Goal: Information Seeking & Learning: Learn about a topic

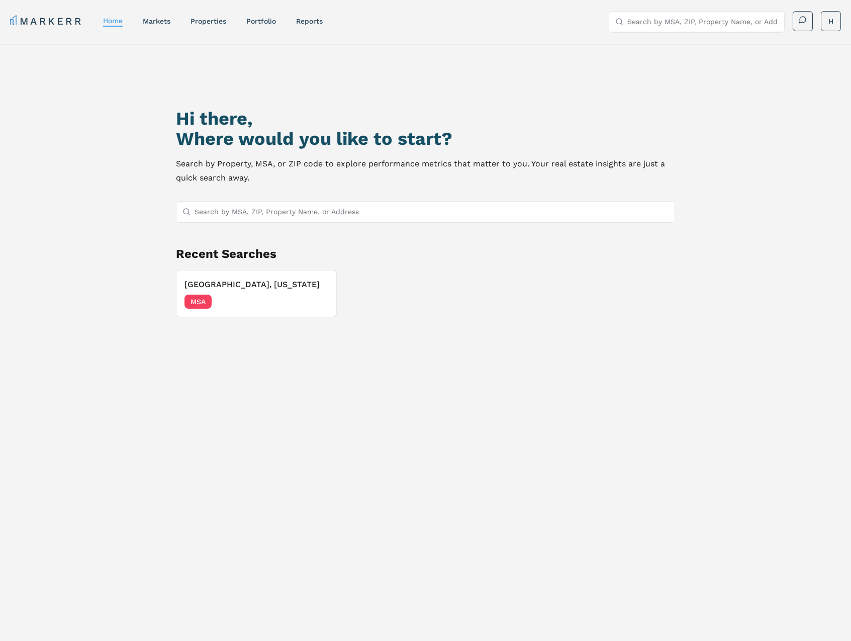
click at [258, 209] on input "Search by MSA, ZIP, Property Name, or Address" at bounding box center [431, 211] width 474 height 20
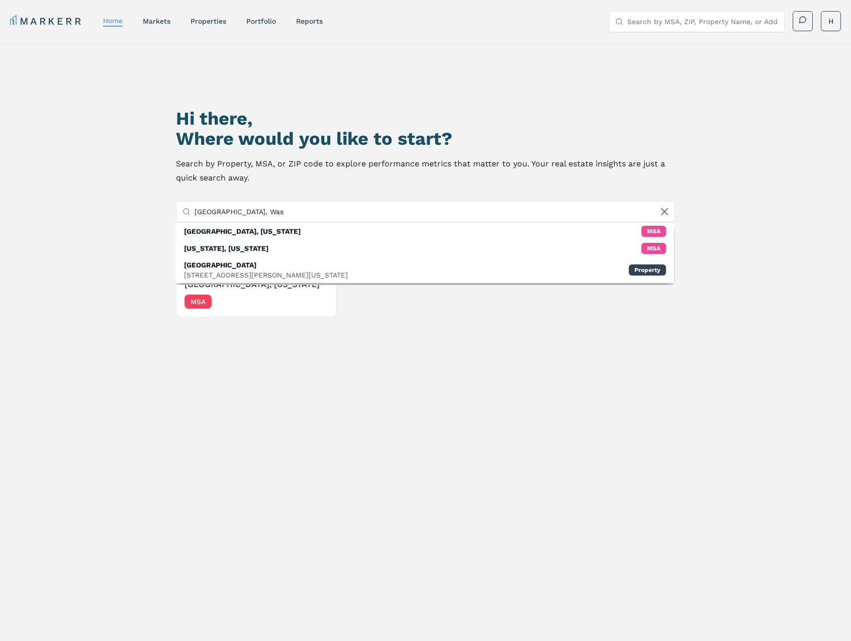
drag, startPoint x: 259, startPoint y: 212, endPoint x: 191, endPoint y: 213, distance: 67.3
click at [191, 213] on div "[GEOGRAPHIC_DATA], Was" at bounding box center [425, 211] width 498 height 21
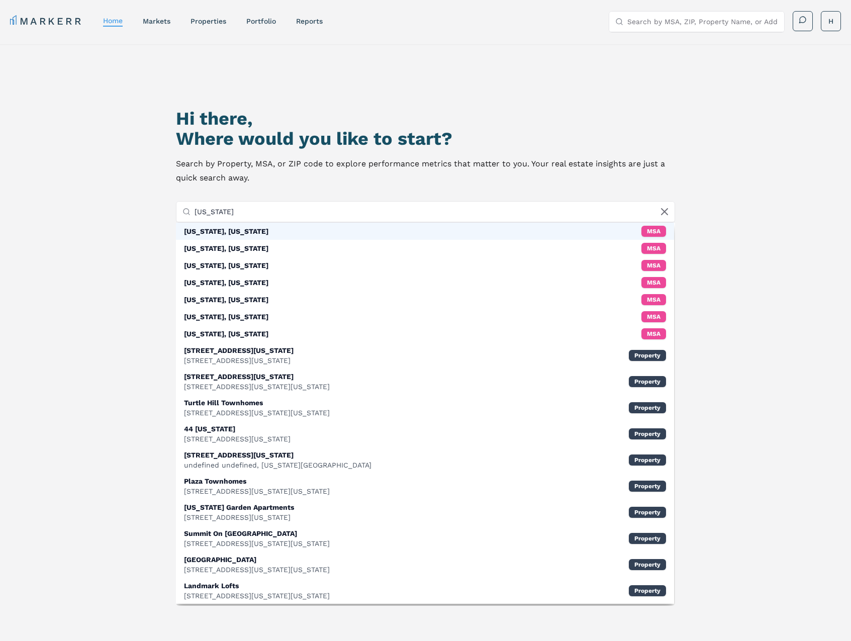
type input "[US_STATE]"
click at [250, 235] on div "[US_STATE], [US_STATE]" at bounding box center [226, 231] width 84 height 10
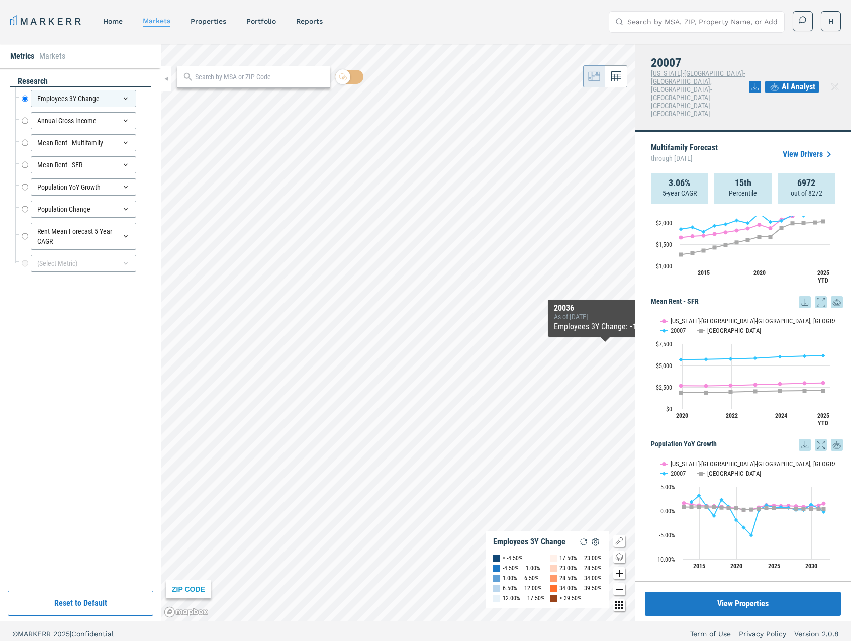
scroll to position [502, 0]
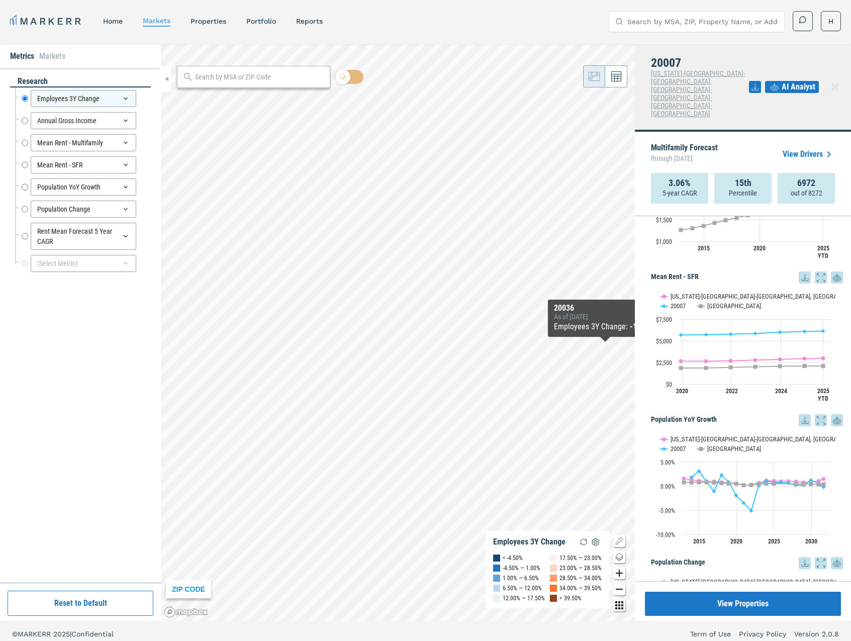
click at [812, 148] on link "View Drivers" at bounding box center [808, 154] width 52 height 12
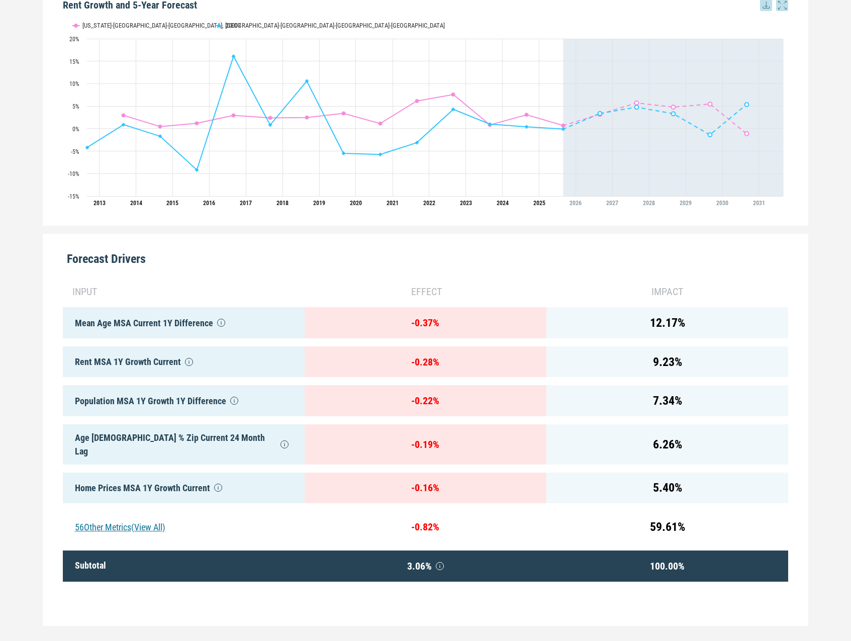
scroll to position [305, 0]
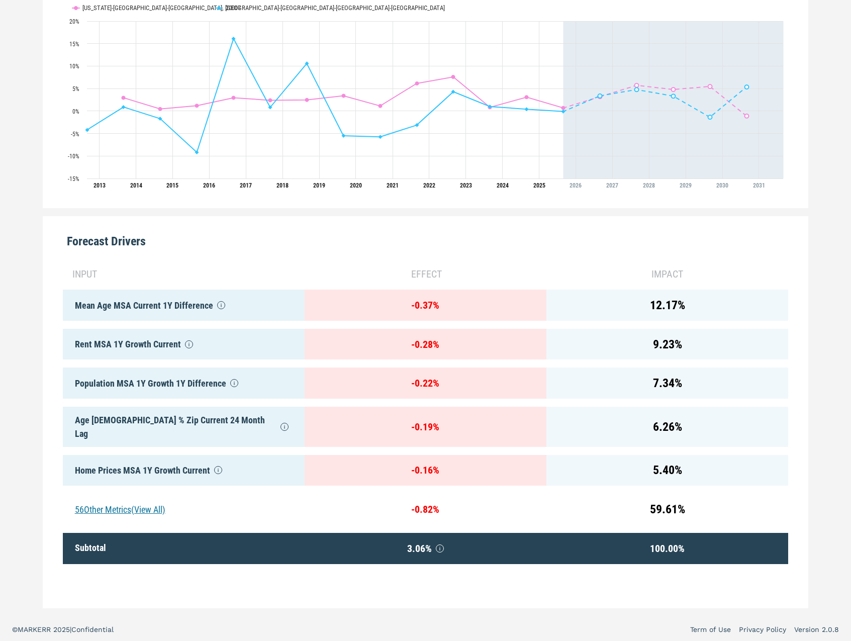
drag, startPoint x: 314, startPoint y: 262, endPoint x: 258, endPoint y: 265, distance: 55.8
click at [258, 265] on div "input effect impact Mean Age MSA Current 1Y Difference - 0.37 % 12.17 % Rent MS…" at bounding box center [425, 427] width 725 height 338
click at [212, 427] on div "Age [DEMOGRAPHIC_DATA] % Zip Current 24 Month Lag" at bounding box center [184, 426] width 242 height 40
drag, startPoint x: 212, startPoint y: 427, endPoint x: 138, endPoint y: 497, distance: 101.6
click at [139, 497] on div "56 Other Metrics (View All)" at bounding box center [184, 508] width 242 height 31
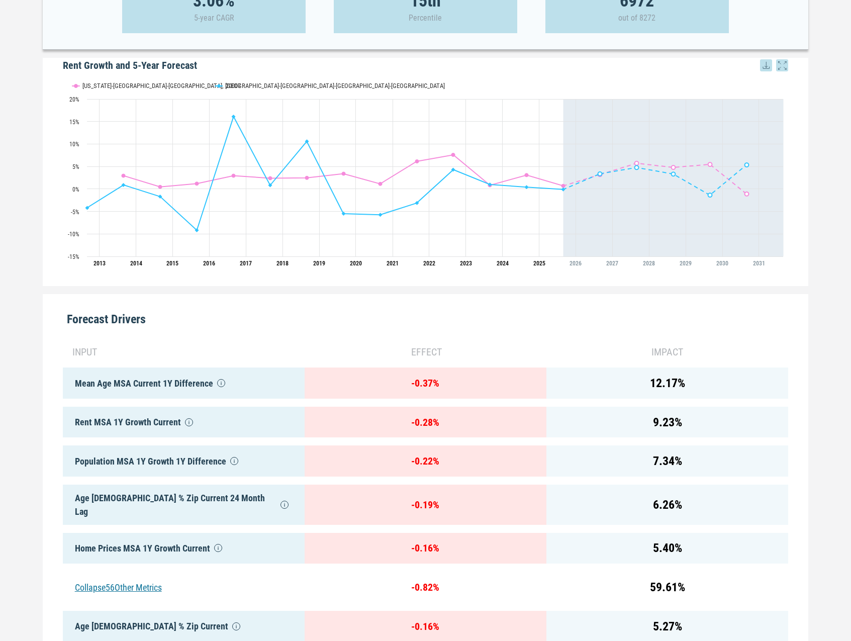
scroll to position [205, 0]
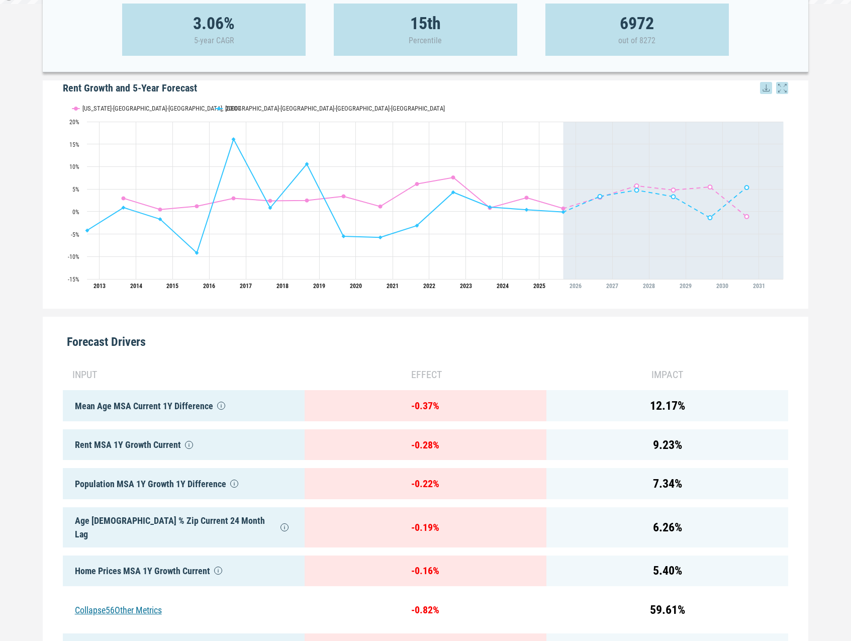
click at [434, 409] on div "- 0.37 %" at bounding box center [425, 405] width 242 height 31
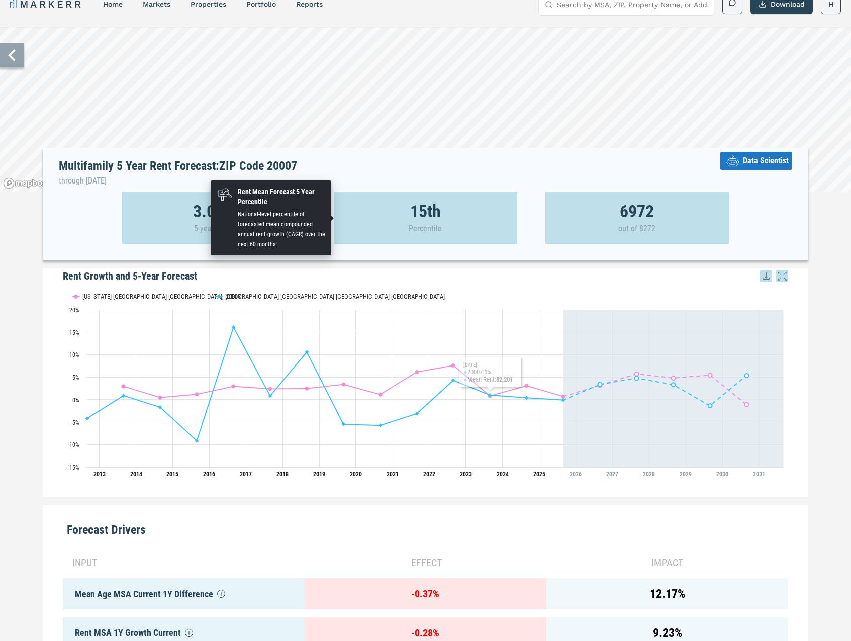
scroll to position [0, 0]
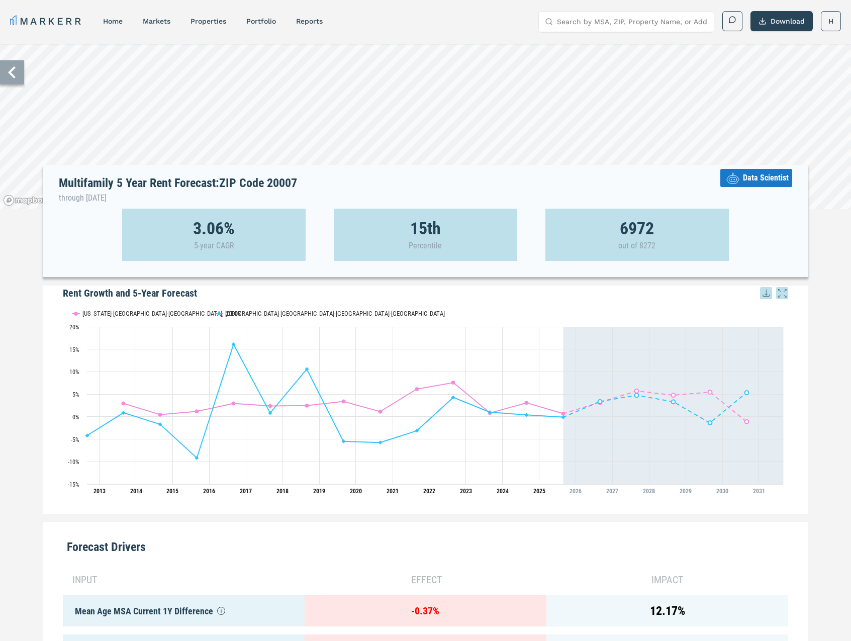
click at [767, 176] on span "Data Scientist" at bounding box center [766, 178] width 46 height 12
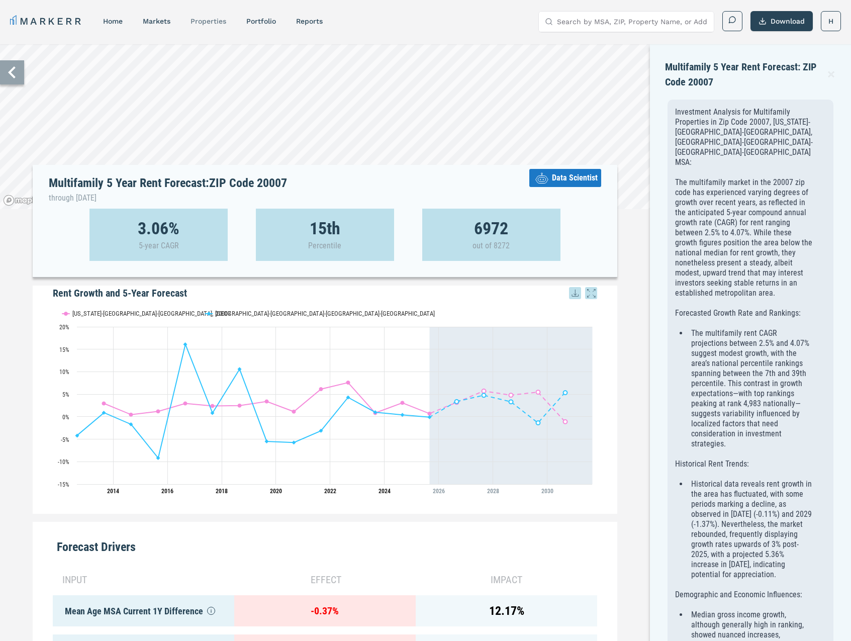
click at [224, 23] on link "properties" at bounding box center [208, 21] width 36 height 8
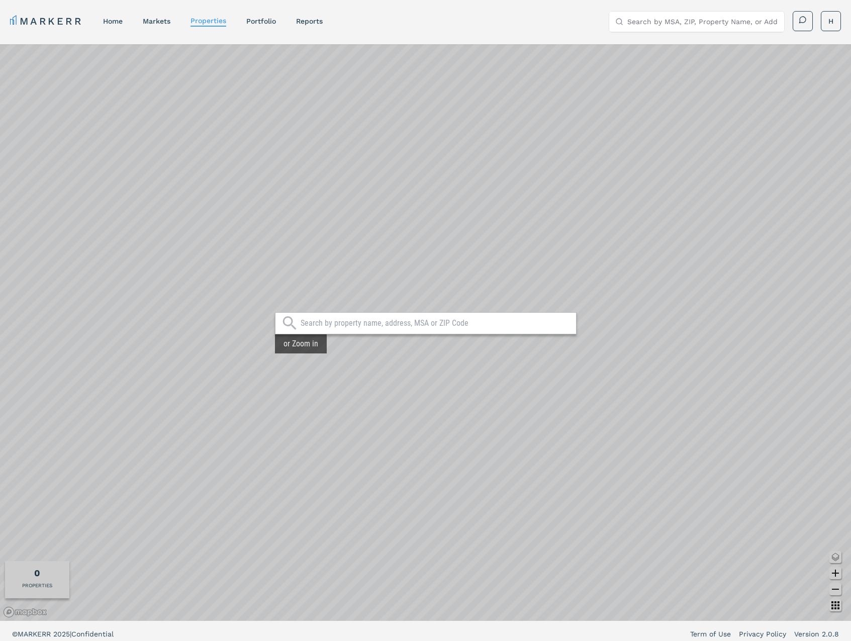
click at [367, 328] on input "text" at bounding box center [435, 323] width 270 height 10
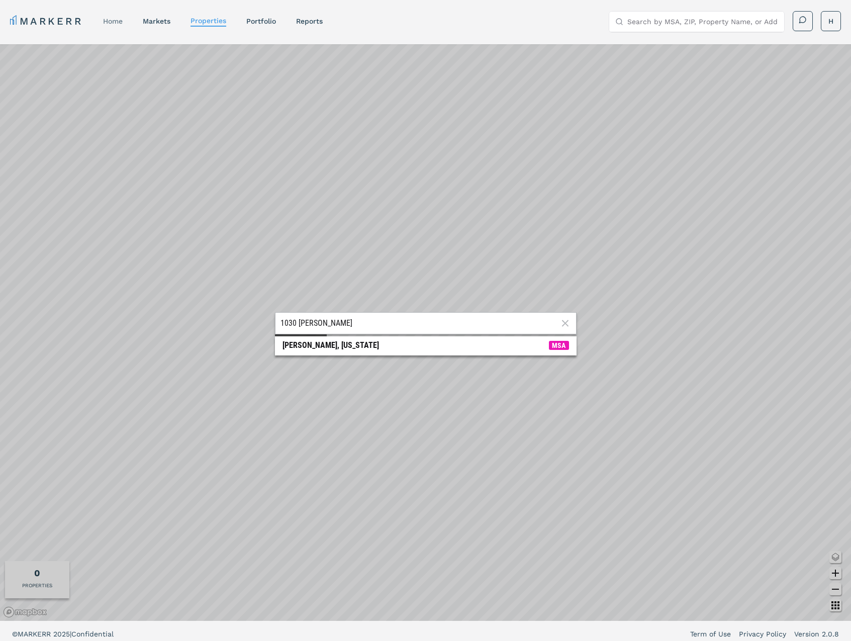
type input "1030 [PERSON_NAME]"
click at [122, 23] on link "home" at bounding box center [113, 21] width 20 height 8
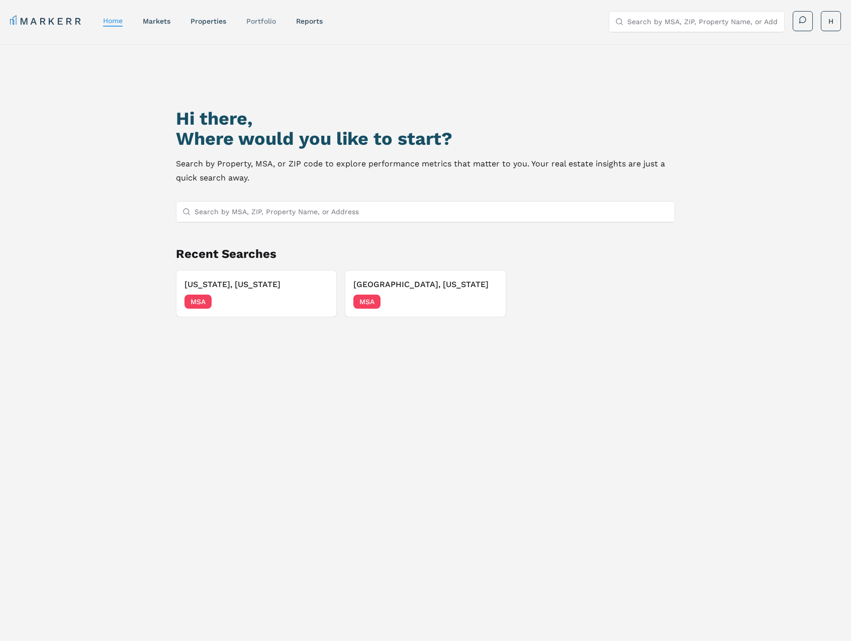
click at [259, 23] on link "Portfolio" at bounding box center [261, 21] width 30 height 8
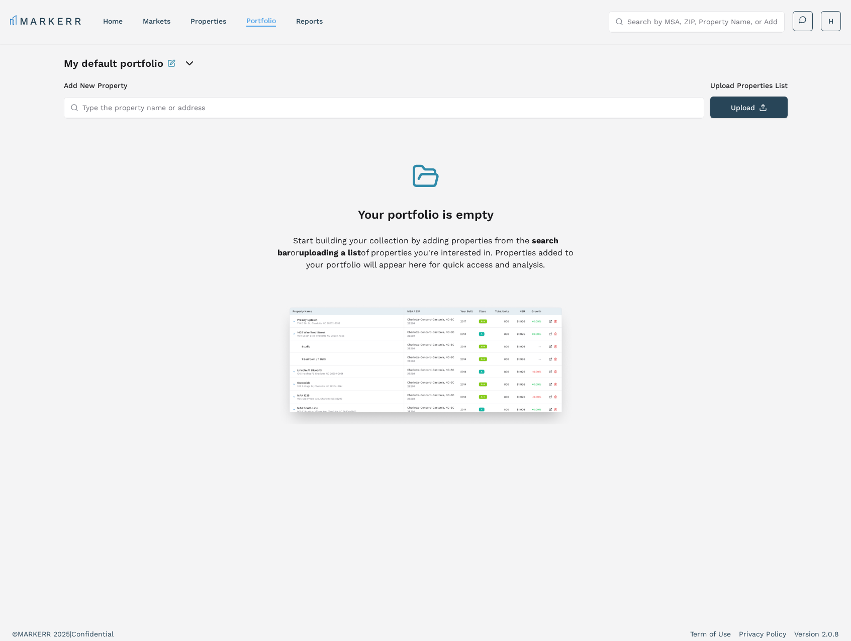
click at [328, 338] on img at bounding box center [425, 363] width 297 height 121
click at [211, 109] on input "Type the property name or address" at bounding box center [389, 107] width 615 height 20
type input "1"
click at [115, 20] on link "home" at bounding box center [113, 21] width 20 height 8
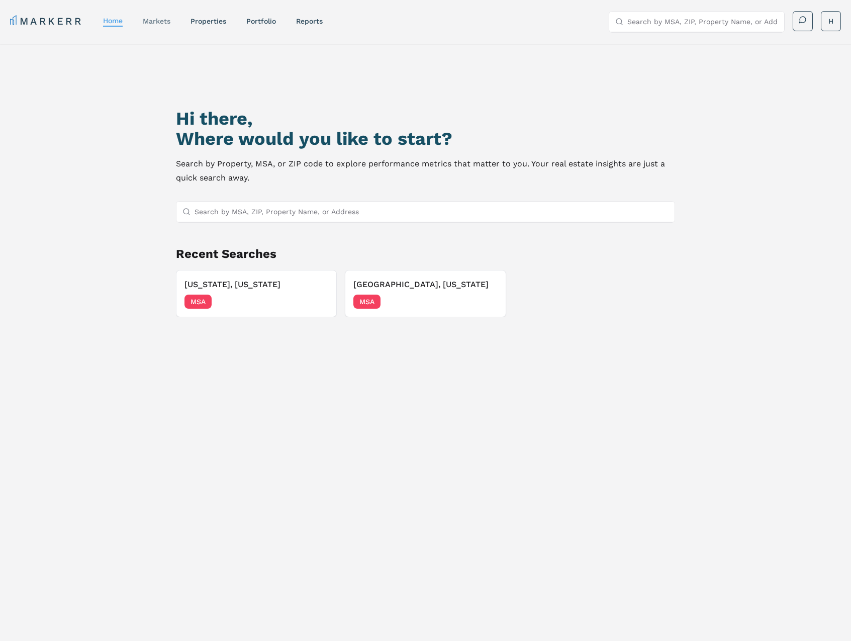
click at [160, 23] on link "markets" at bounding box center [157, 21] width 28 height 8
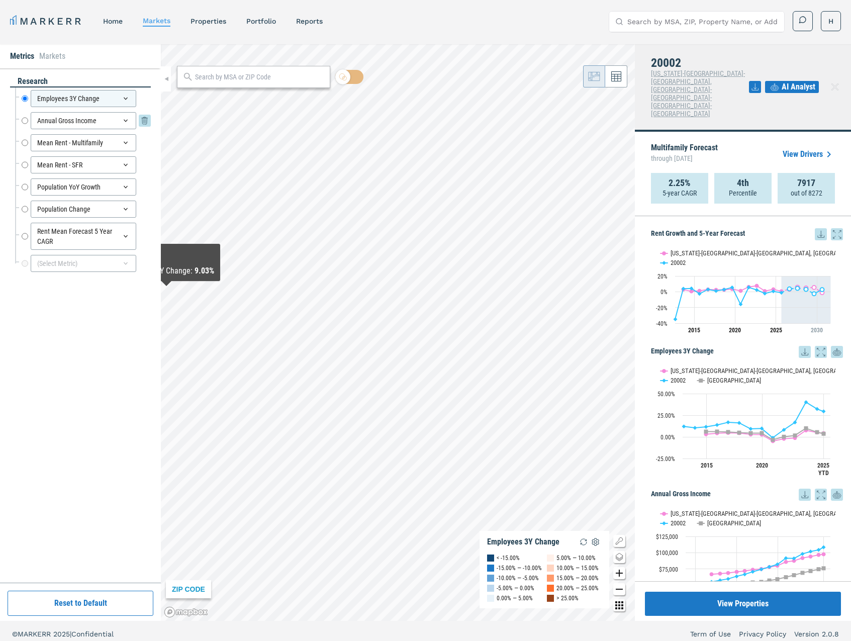
click at [24, 120] on input "Annual Gross Income" at bounding box center [25, 120] width 7 height 17
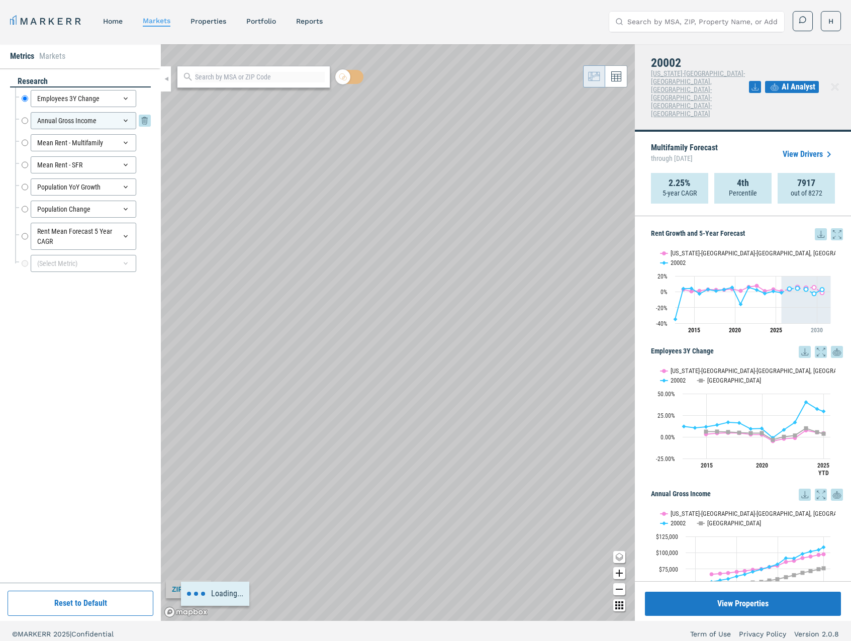
radio input "false"
radio input "true"
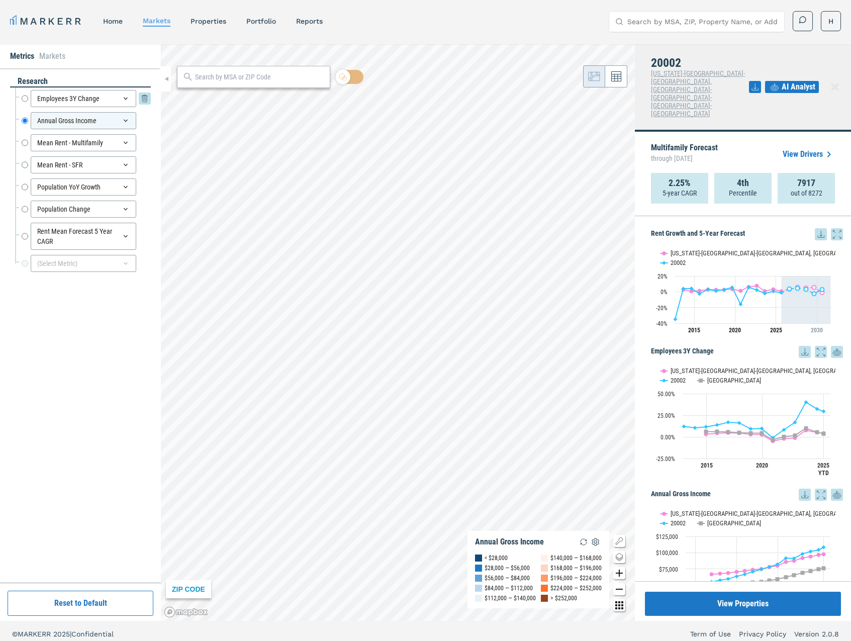
click at [22, 98] on input "Employees 3Y Change" at bounding box center [25, 98] width 7 height 17
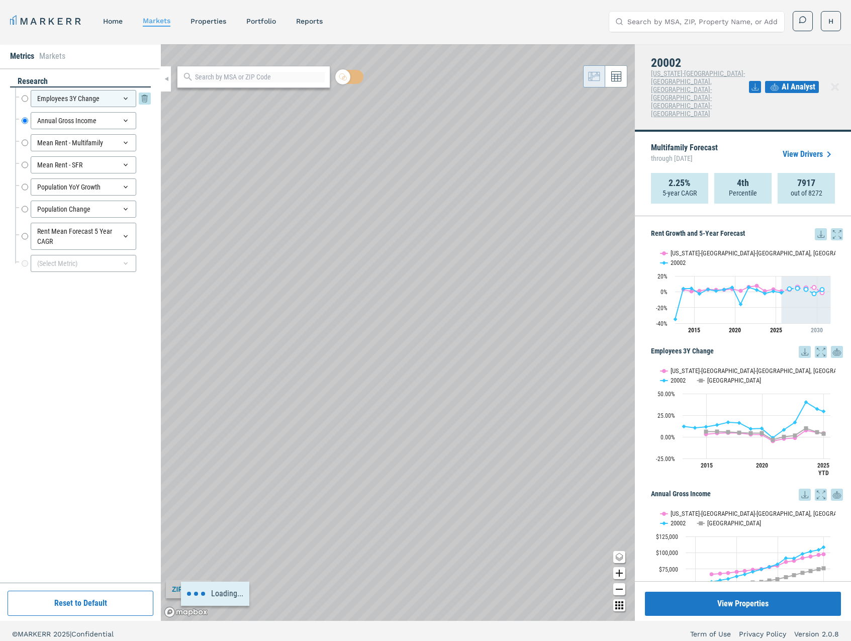
radio input "true"
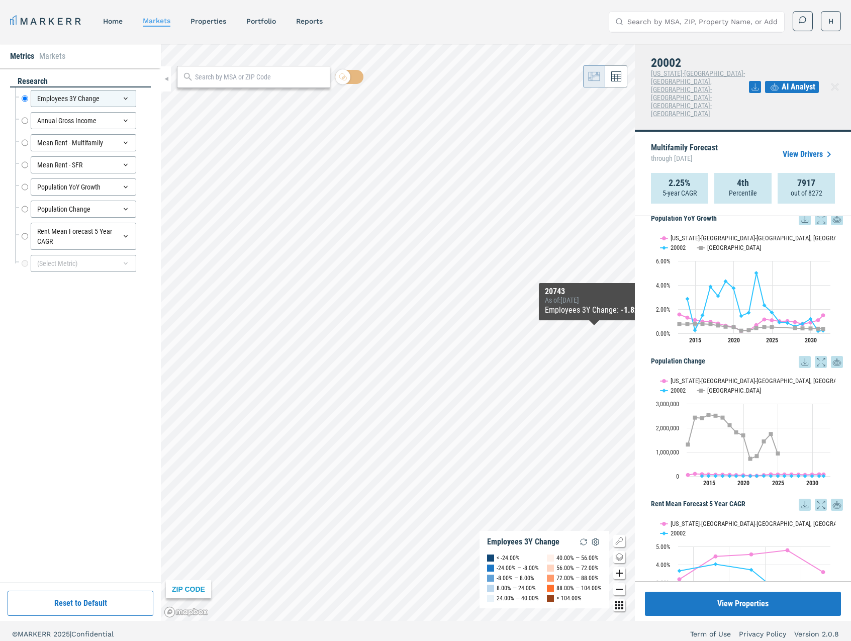
scroll to position [740, 0]
